Goal: Task Accomplishment & Management: Manage account settings

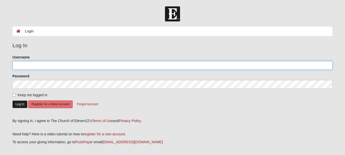
type input "[PERSON_NAME][EMAIL_ADDRESS][PERSON_NAME][DOMAIN_NAME]"
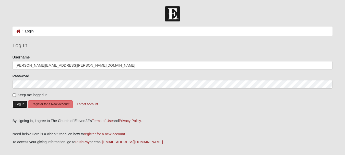
click at [22, 103] on button "Log In" at bounding box center [20, 104] width 15 height 7
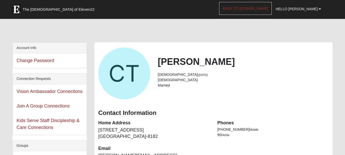
click at [259, 9] on link "Back to COE22.com" at bounding box center [245, 8] width 53 height 13
